Goal: Information Seeking & Learning: Learn about a topic

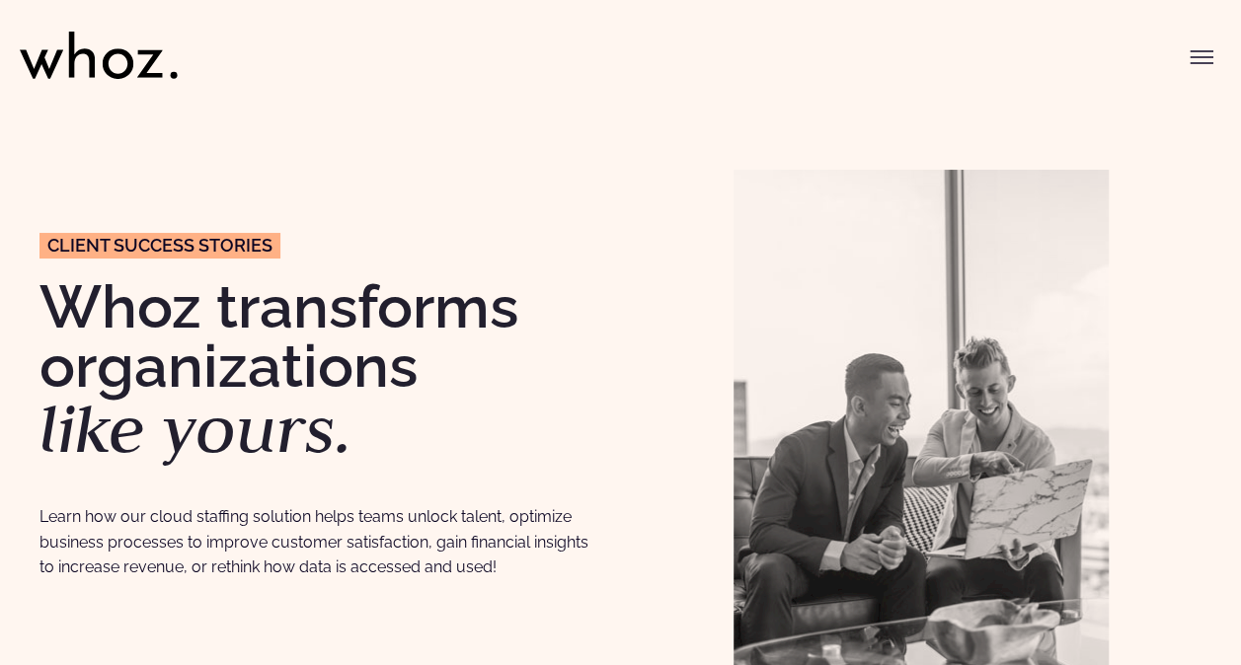
click at [1195, 66] on icon "Toggle menu" at bounding box center [1202, 57] width 24 height 24
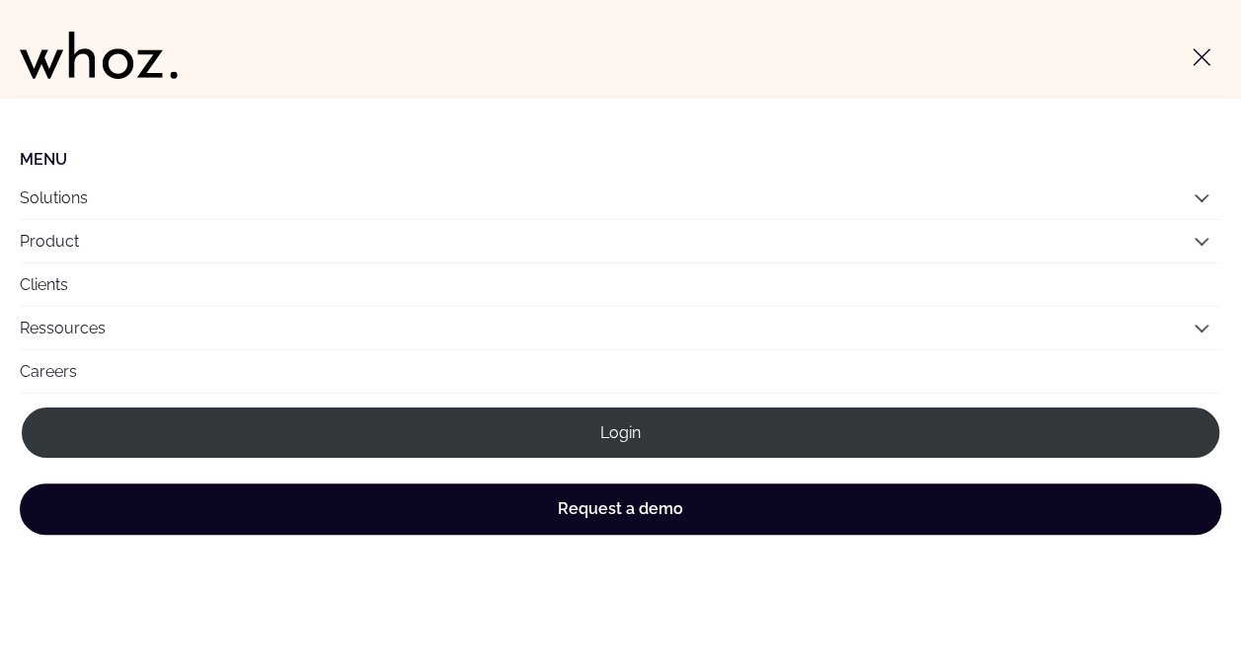
click at [294, 196] on button "Solutions" at bounding box center [621, 198] width 1202 height 42
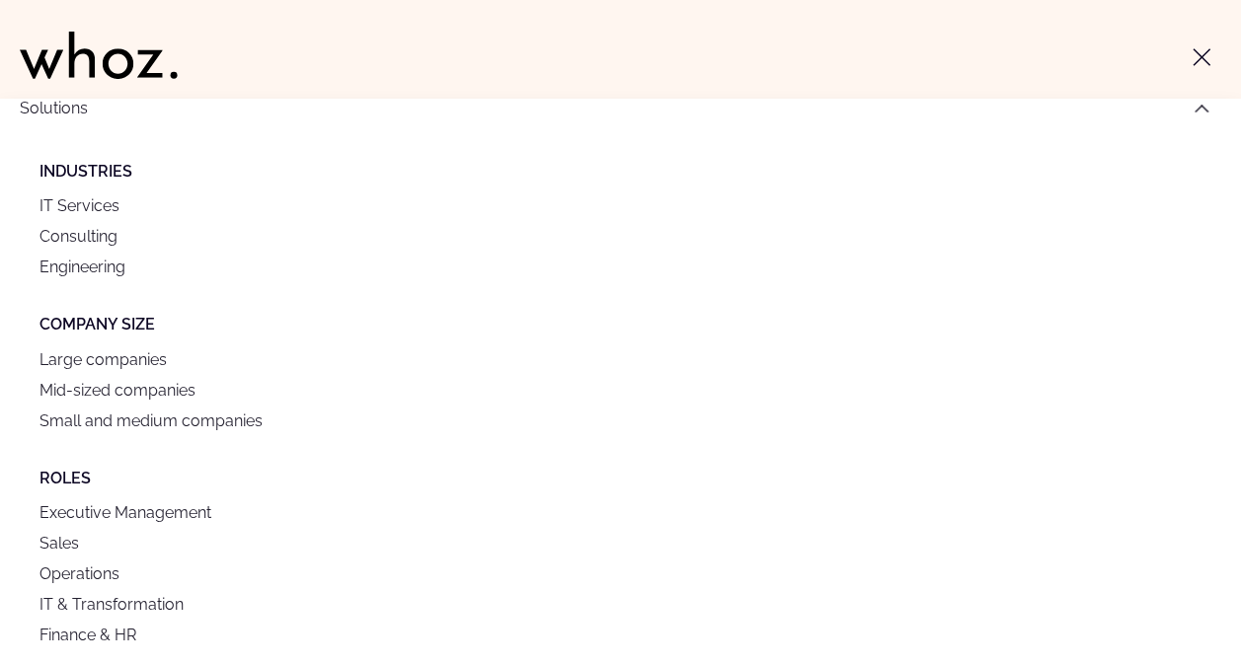
scroll to position [96, 0]
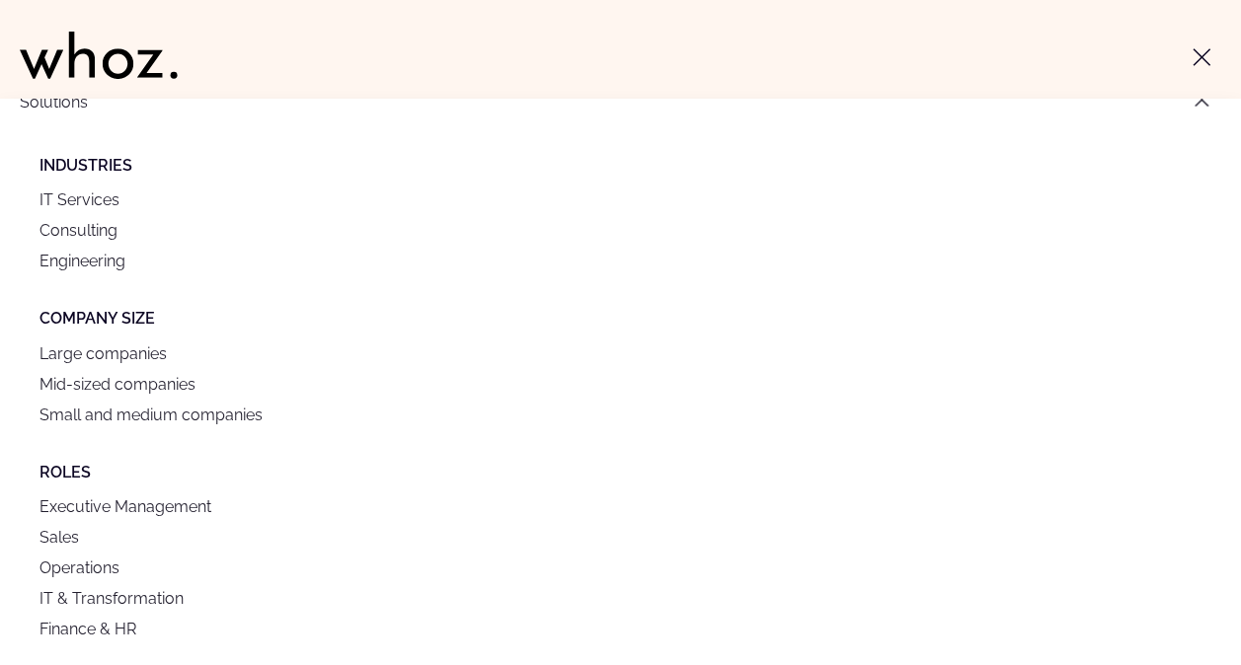
click at [77, 237] on link "Consulting" at bounding box center [620, 230] width 1162 height 31
